Goal: Information Seeking & Learning: Learn about a topic

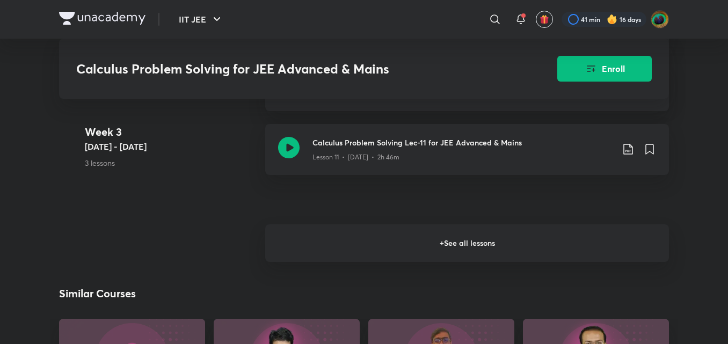
scroll to position [1316, 0]
click at [297, 258] on h6 "+ See all lessons" at bounding box center [467, 243] width 404 height 38
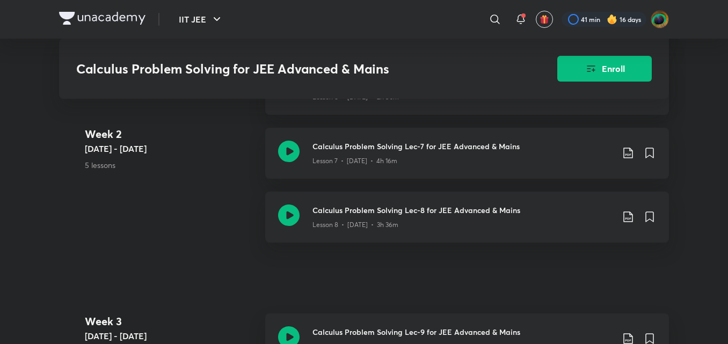
scroll to position [928, 0]
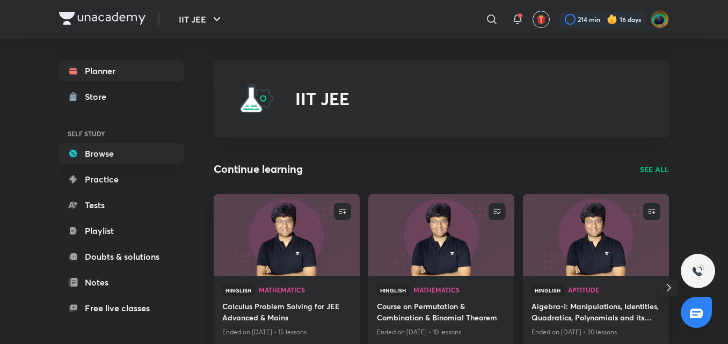
click at [105, 71] on link "Planner" at bounding box center [121, 70] width 125 height 21
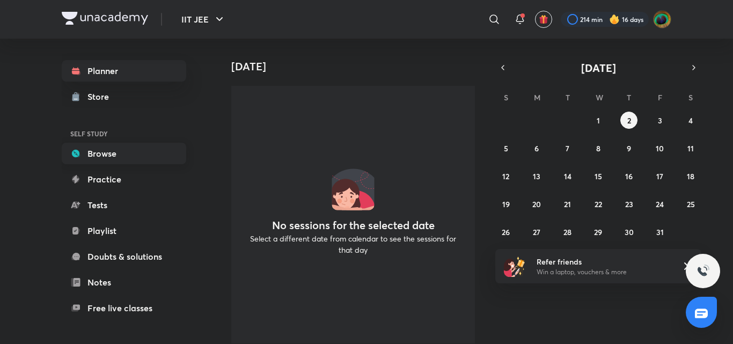
click at [133, 146] on link "Browse" at bounding box center [124, 153] width 125 height 21
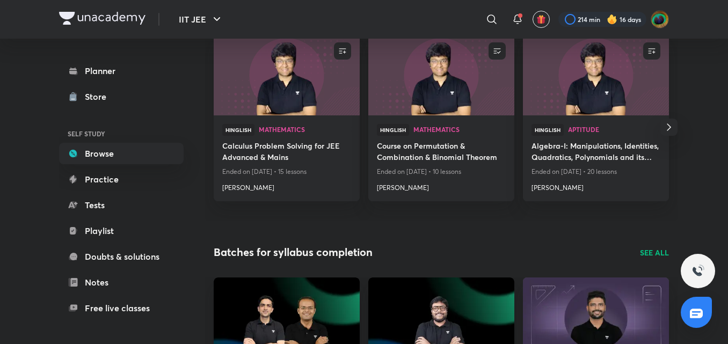
scroll to position [161, 0]
